Goal: Task Accomplishment & Management: Complete application form

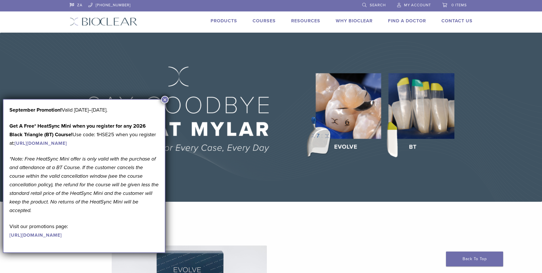
click at [418, 3] on span "My Account" at bounding box center [417, 5] width 27 height 5
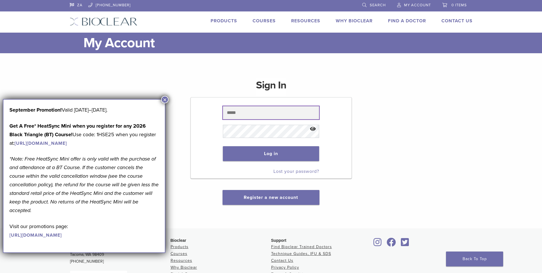
type input "**********"
click at [166, 100] on button "×" at bounding box center [164, 99] width 7 height 7
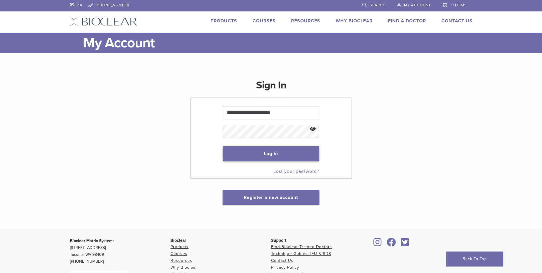
click at [282, 151] on button "Log in" at bounding box center [271, 153] width 96 height 15
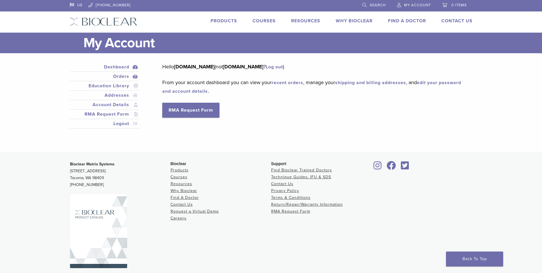
click at [125, 75] on link "Orders" at bounding box center [104, 76] width 67 height 7
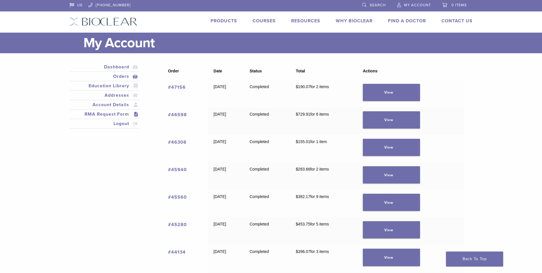
click at [122, 113] on link "RMA Request Form" at bounding box center [104, 114] width 67 height 7
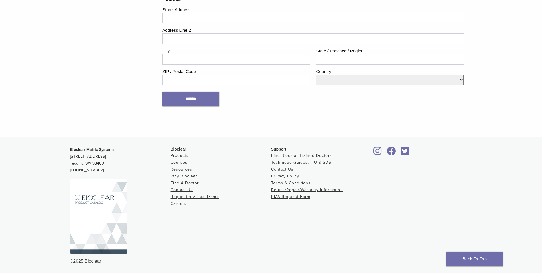
scroll to position [715, 0]
click at [330, 188] on link "Return/Repair/Warranty Information" at bounding box center [307, 188] width 72 height 5
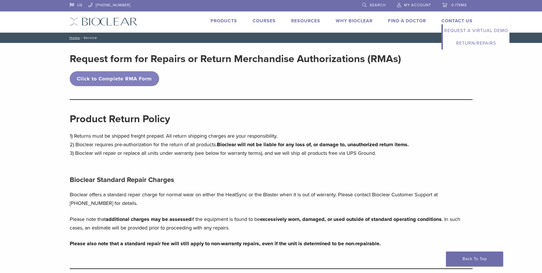
click at [474, 43] on link "Return/Repairs" at bounding box center [476, 43] width 67 height 13
click at [265, 193] on p "Bioclear offers a standard repair charge for normal wear on either the HeatSync…" at bounding box center [271, 198] width 403 height 17
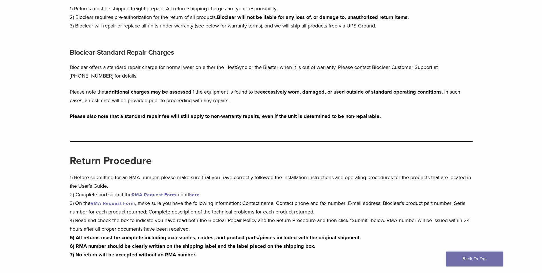
scroll to position [86, 0]
